Goal: Information Seeking & Learning: Compare options

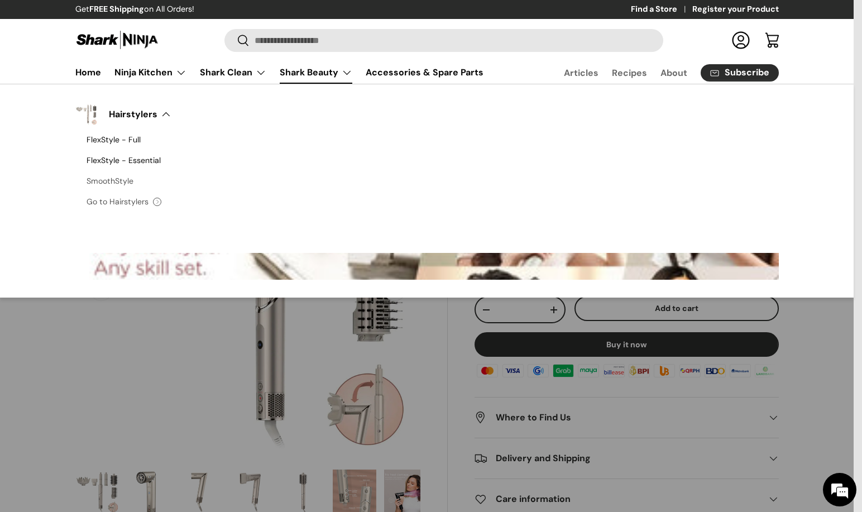
click at [106, 181] on link "SmoothStyle" at bounding box center [427, 181] width 681 height 21
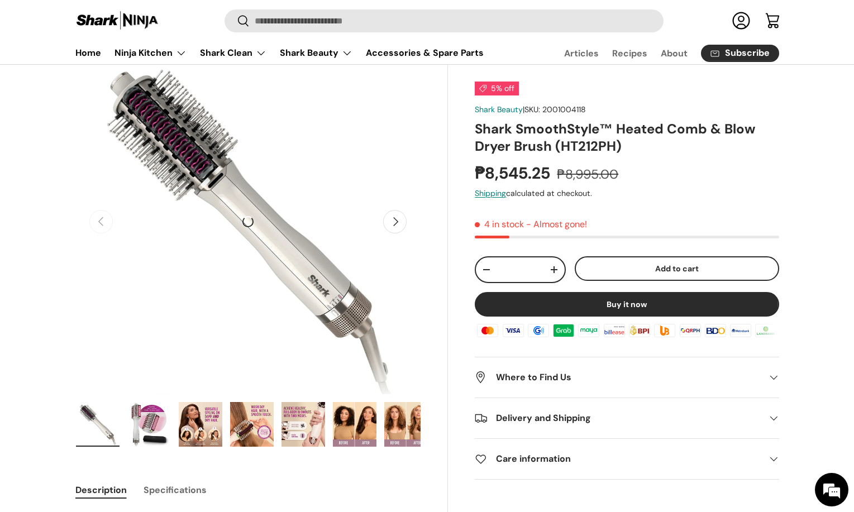
scroll to position [56, 0]
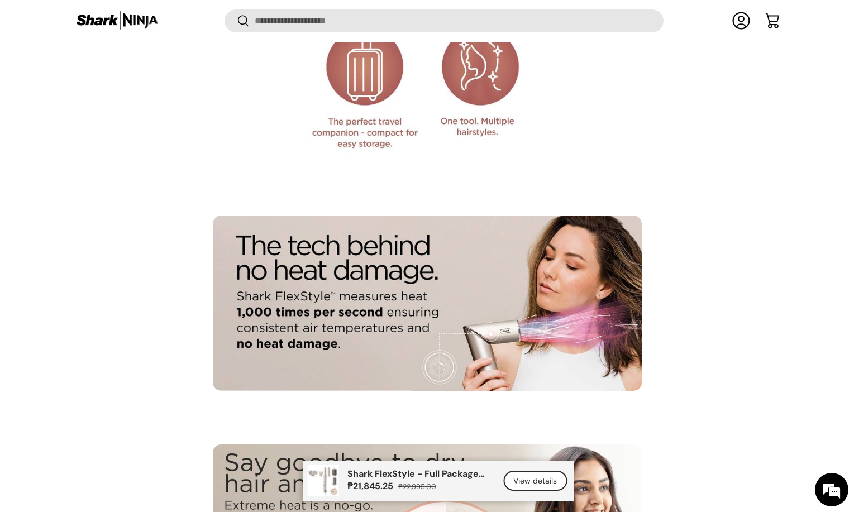
scroll to position [1785, 0]
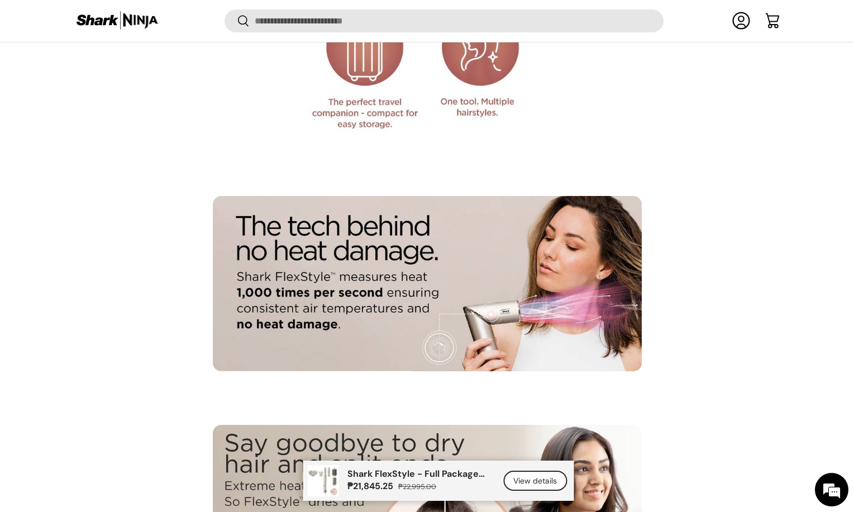
click at [520, 483] on link "View details" at bounding box center [535, 481] width 64 height 21
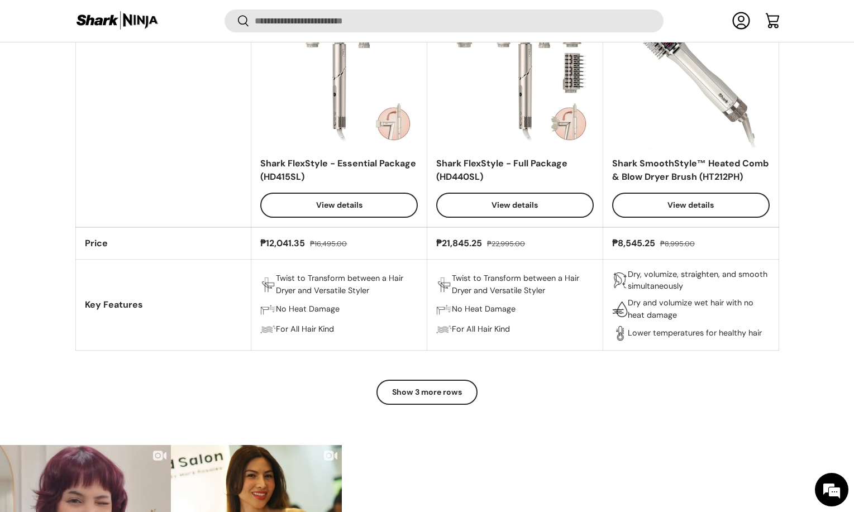
click at [399, 394] on button "Show 3 more rows" at bounding box center [426, 392] width 101 height 25
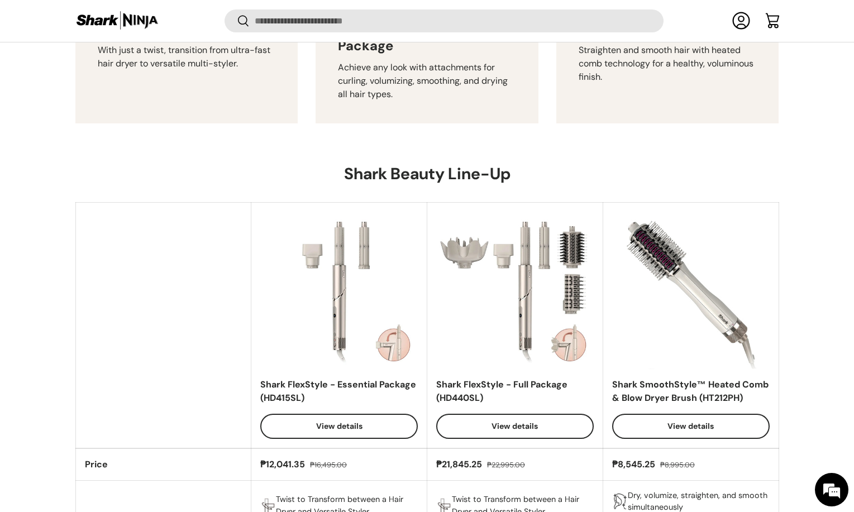
scroll to position [724, 0]
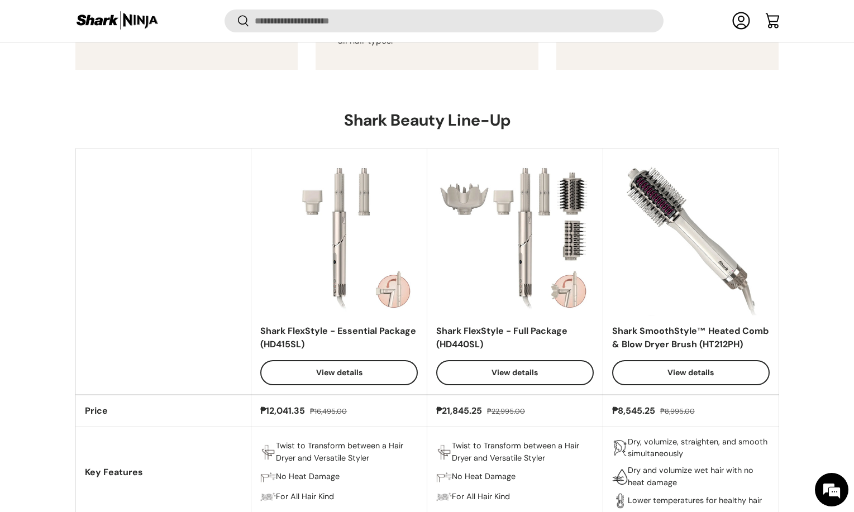
click at [315, 371] on link "View details" at bounding box center [338, 372] width 157 height 25
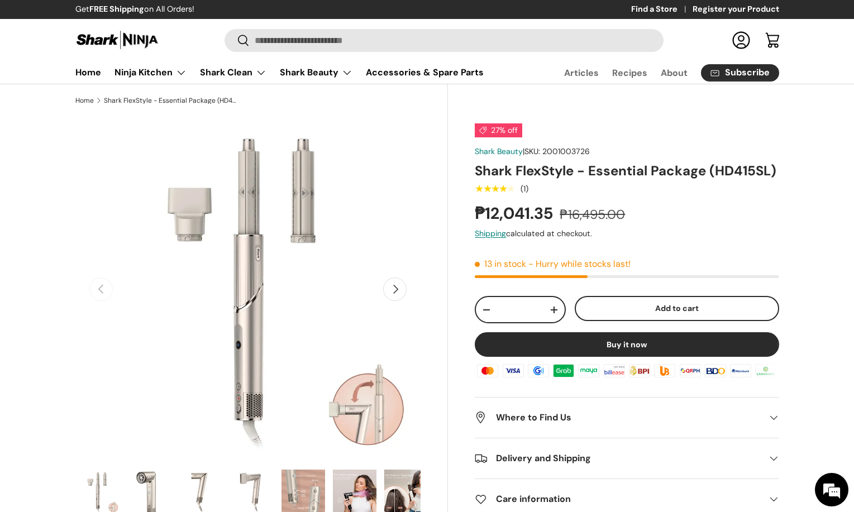
click at [41, 63] on header "Search Search Reset Log in Cart Menu Home Ninja Kitchen Back Ninja Kitchen Cook…" at bounding box center [427, 56] width 775 height 56
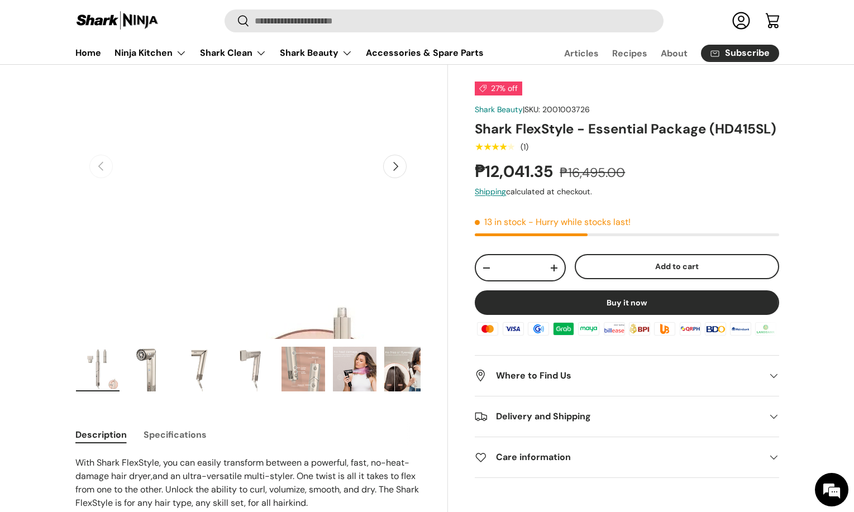
scroll to position [56, 0]
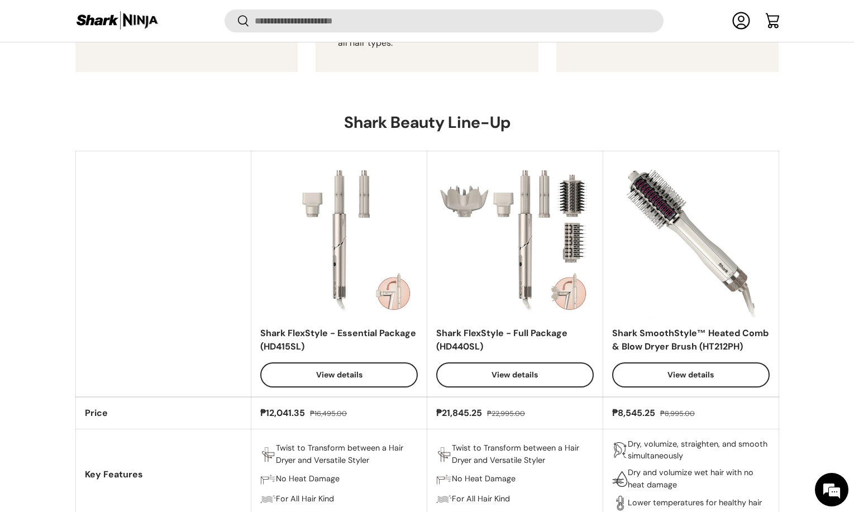
click at [461, 376] on link "View details" at bounding box center [514, 374] width 157 height 25
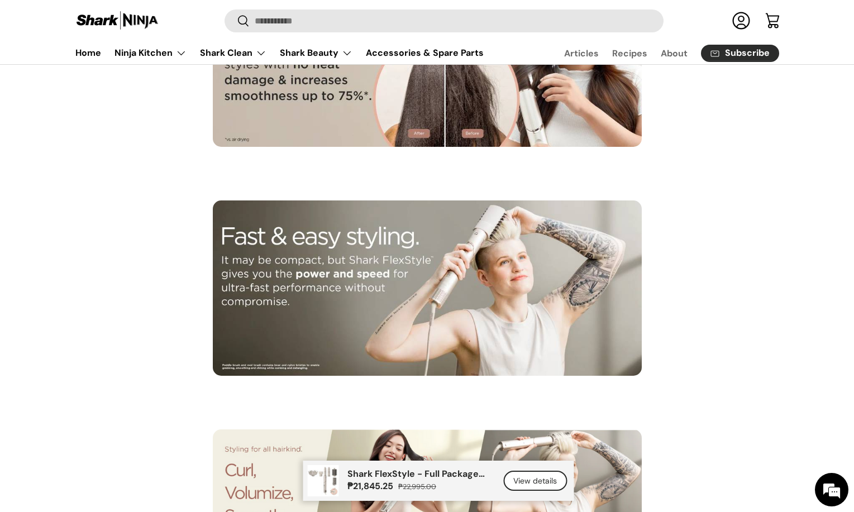
scroll to position [2234, 0]
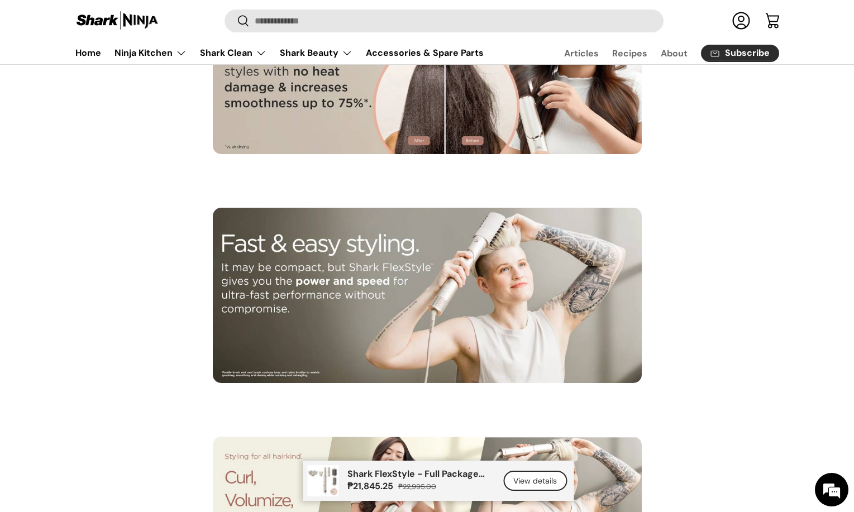
click at [148, 22] on img at bounding box center [117, 21] width 84 height 22
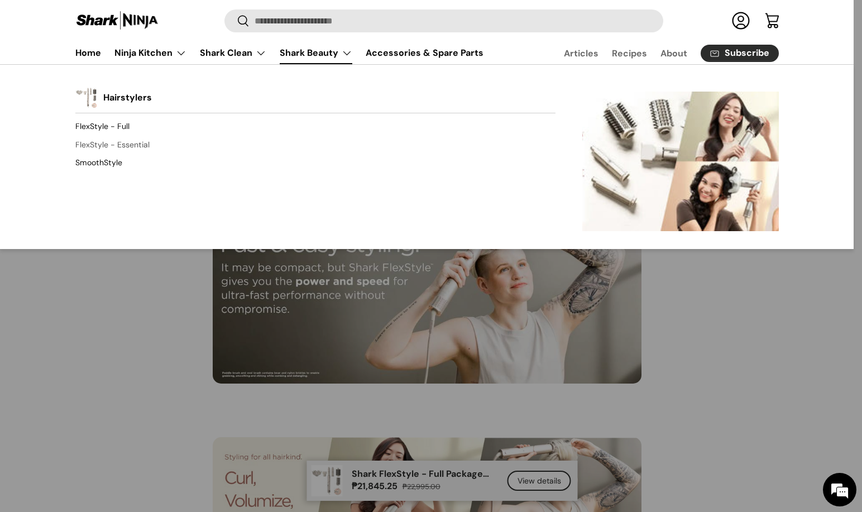
click at [118, 142] on link "FlexStyle - Essential" at bounding box center [315, 145] width 480 height 18
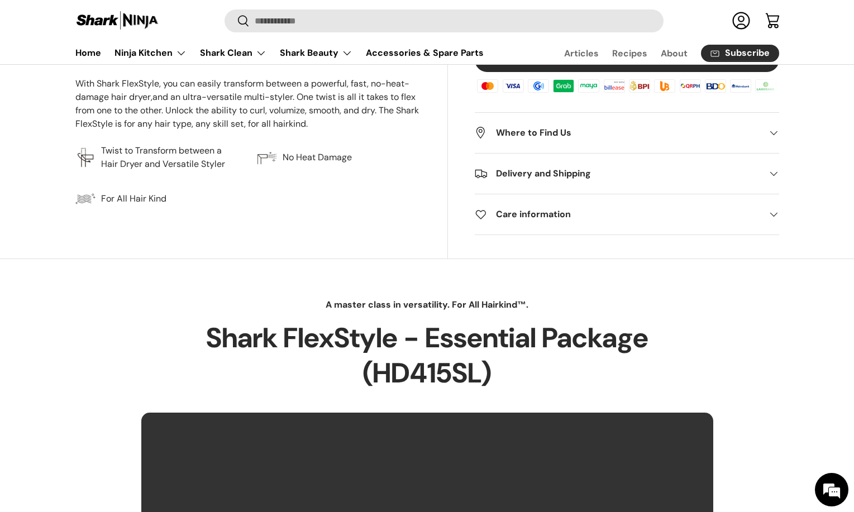
scroll to position [279, 0]
